Goal: Task Accomplishment & Management: Use online tool/utility

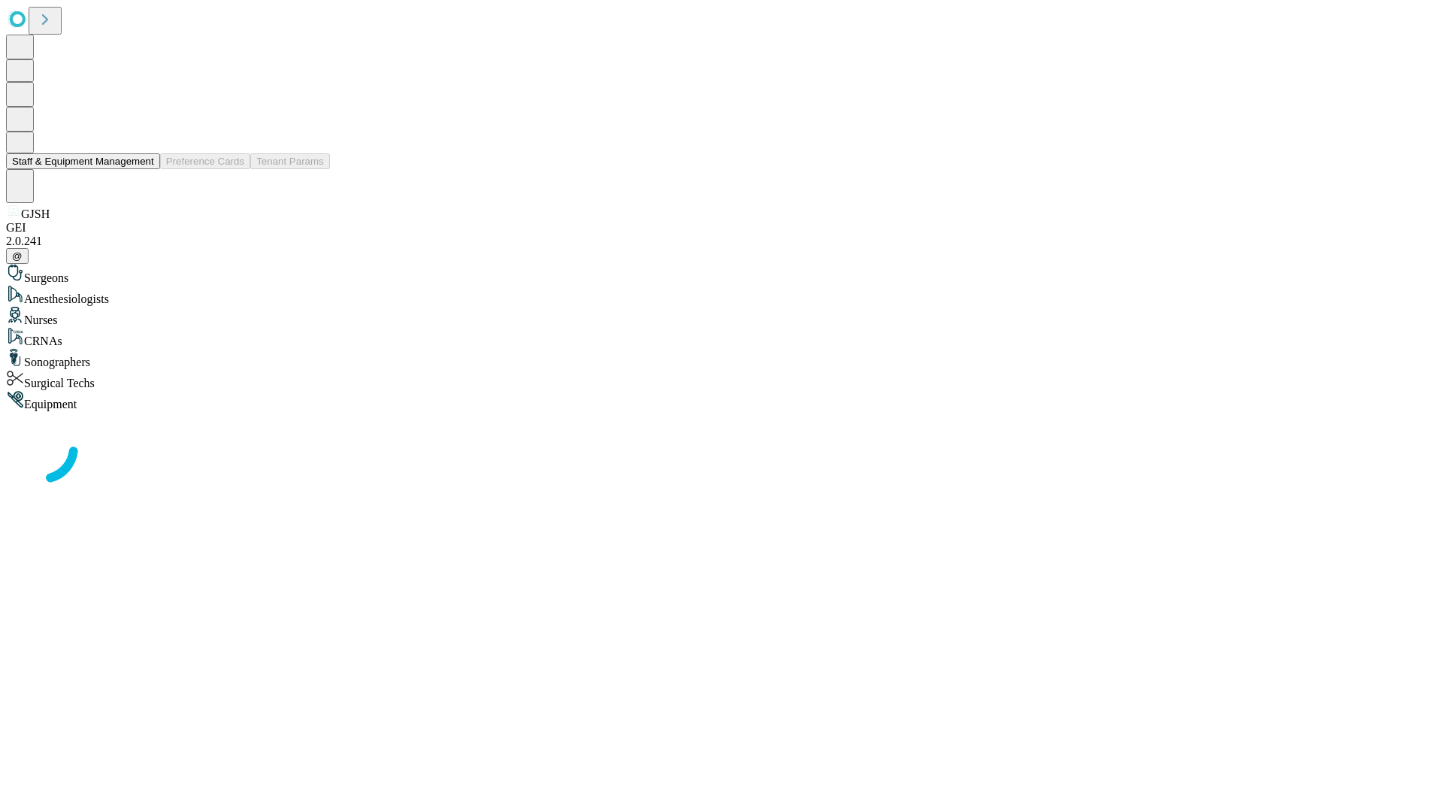
click at [144, 169] on button "Staff & Equipment Management" at bounding box center [83, 161] width 154 height 16
